Goal: Navigation & Orientation: Find specific page/section

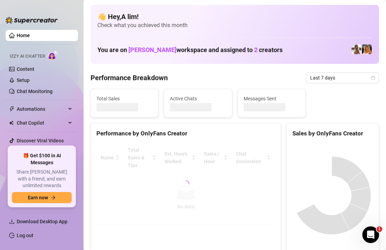
scroll to position [104, 0]
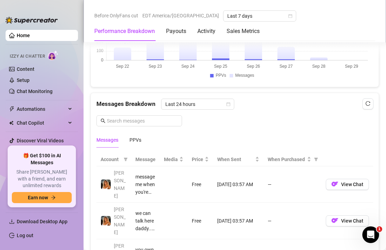
scroll to position [696, 0]
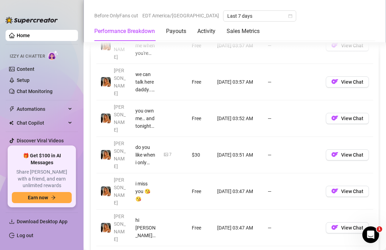
drag, startPoint x: 339, startPoint y: 77, endPoint x: 339, endPoint y: 87, distance: 10.1
click at [341, 79] on span "View Chat" at bounding box center [352, 82] width 22 height 6
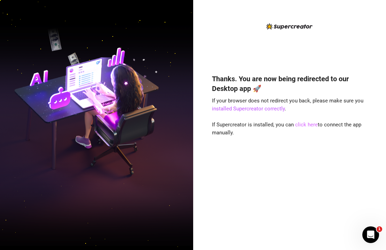
click at [302, 125] on link "click here" at bounding box center [306, 125] width 23 height 6
click at [304, 125] on link "click here" at bounding box center [306, 125] width 23 height 6
click at [38, 125] on img at bounding box center [96, 125] width 193 height 242
